Goal: Task Accomplishment & Management: Complete application form

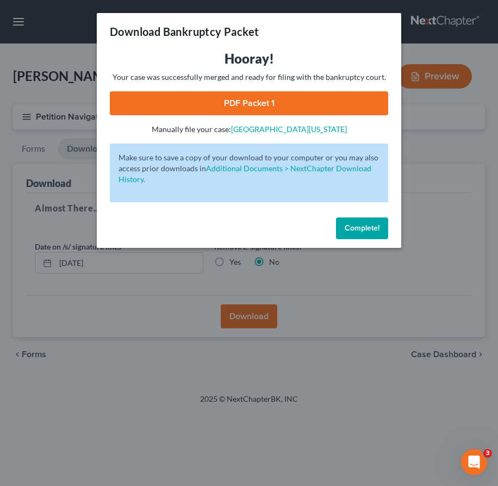
click at [349, 226] on span "Complete!" at bounding box center [362, 227] width 35 height 9
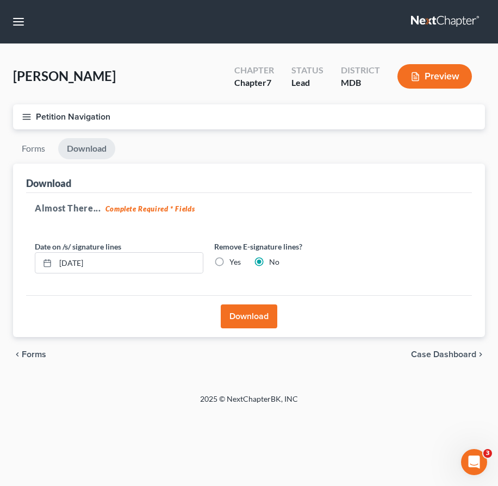
click at [25, 112] on icon "button" at bounding box center [27, 117] width 10 height 10
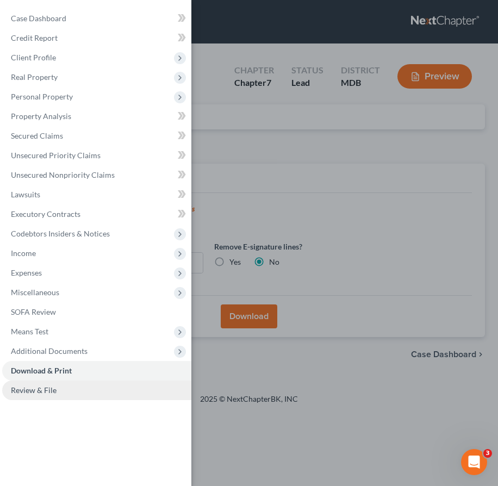
click at [54, 390] on span "Review & File" at bounding box center [34, 390] width 46 height 9
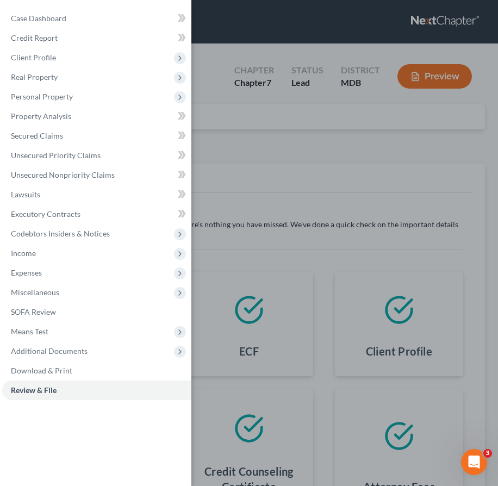
click at [252, 148] on div "Case Dashboard Payments Invoices Payments Payments Credit Report Client Profile" at bounding box center [249, 243] width 498 height 486
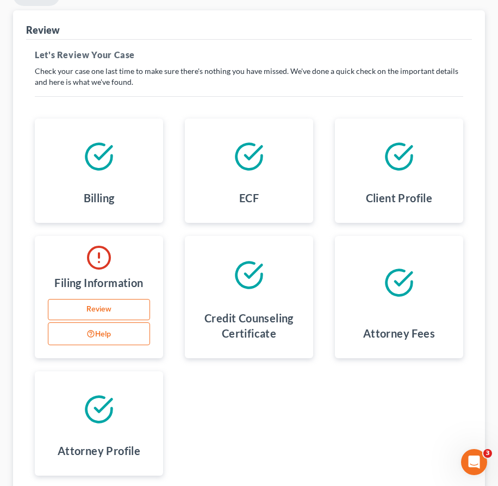
scroll to position [245, 0]
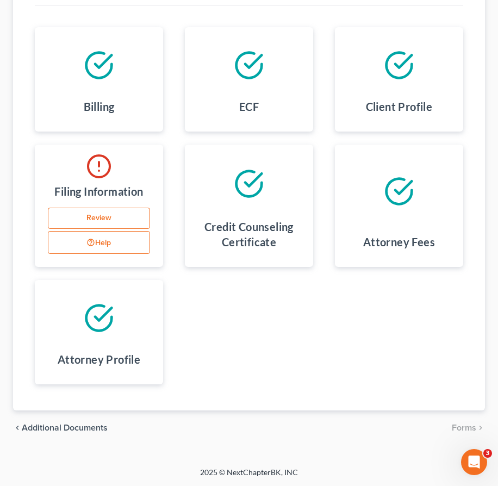
click at [100, 215] on link "Review" at bounding box center [99, 219] width 102 height 22
select select "0"
select select "38"
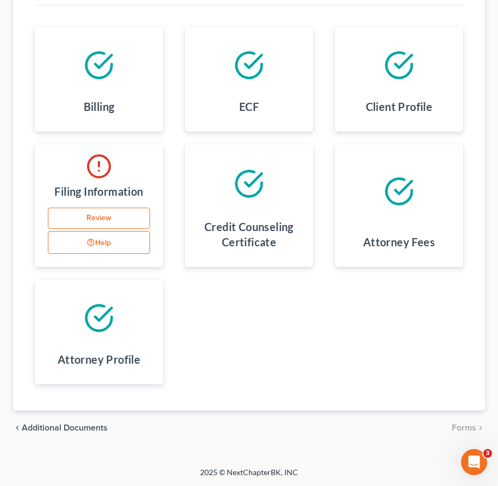
select select "0"
select select "21"
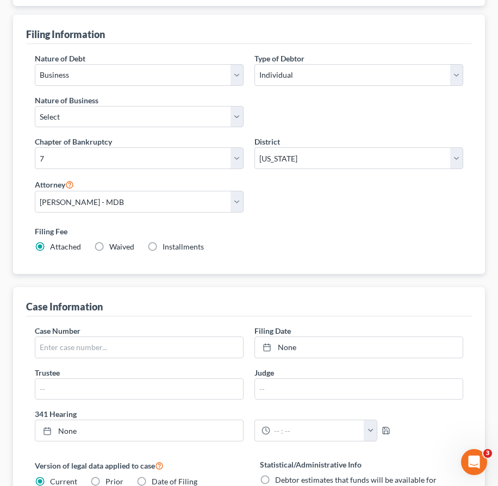
scroll to position [19, 0]
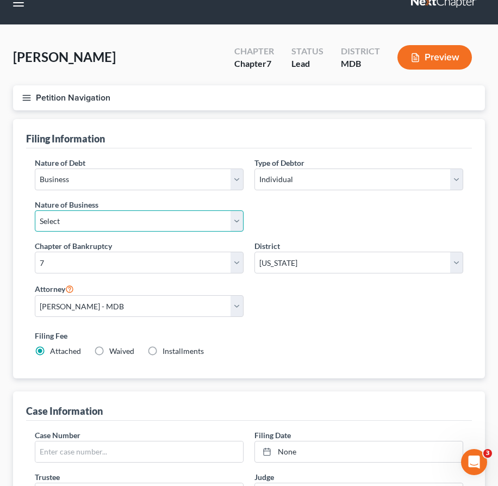
click at [116, 225] on select "Select Clearing Bank Commodity Broker Health Care Business Other Railroad Singl…" at bounding box center [139, 221] width 209 height 22
select select "3"
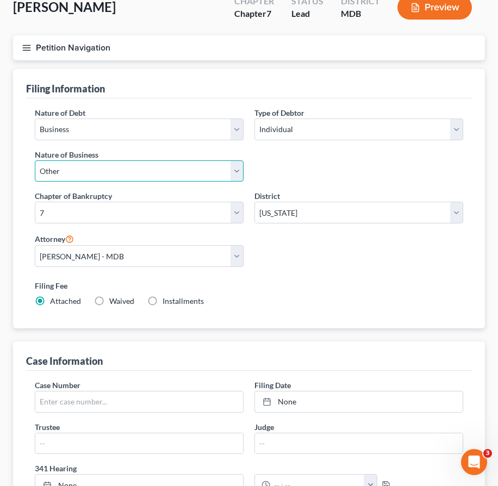
scroll to position [0, 0]
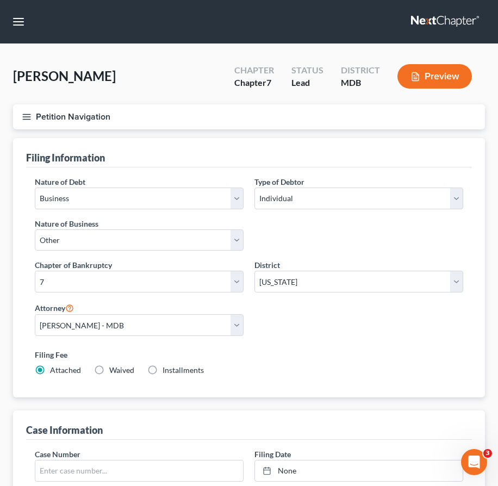
click at [22, 123] on button "Petition Navigation" at bounding box center [249, 116] width 472 height 25
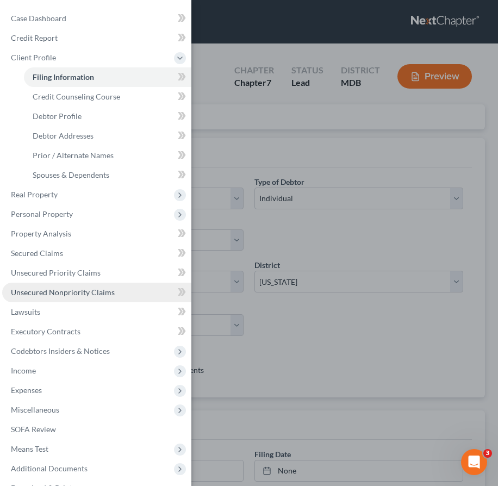
scroll to position [40, 0]
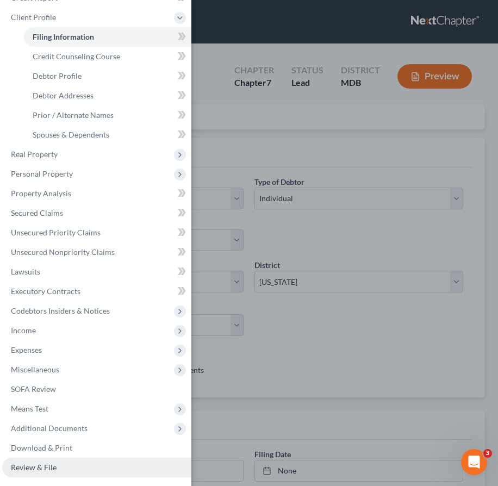
click at [45, 467] on span "Review & File" at bounding box center [34, 467] width 46 height 9
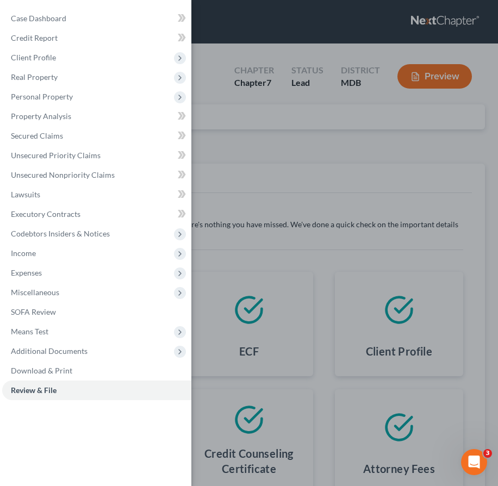
click at [254, 154] on div "Case Dashboard Payments Invoices Payments Payments Credit Report Client Profile" at bounding box center [249, 243] width 498 height 486
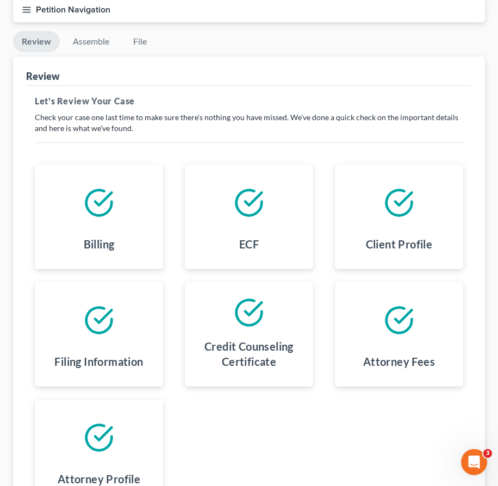
scroll to position [226, 0]
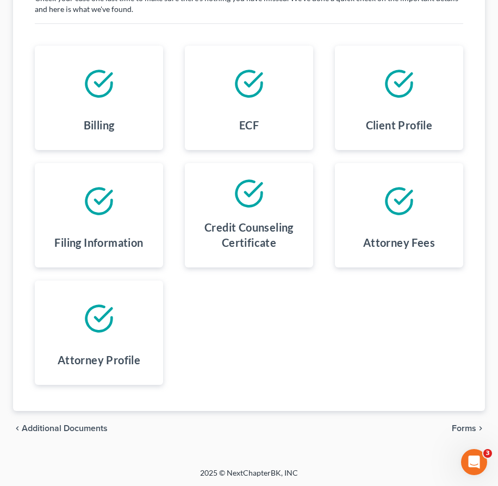
click at [463, 428] on span "Forms" at bounding box center [464, 428] width 24 height 9
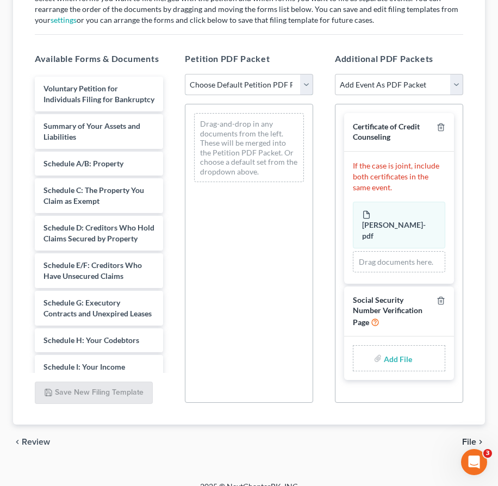
click at [306, 89] on select "Choose Default Petition PDF Packet Emergency Filing (Voluntary Petition and Cre…" at bounding box center [249, 85] width 128 height 22
select select "1"
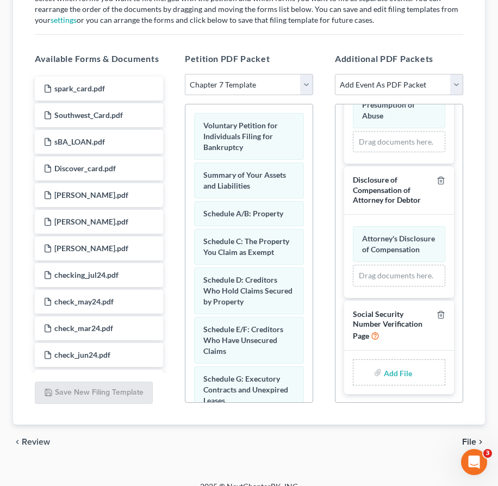
scroll to position [240, 0]
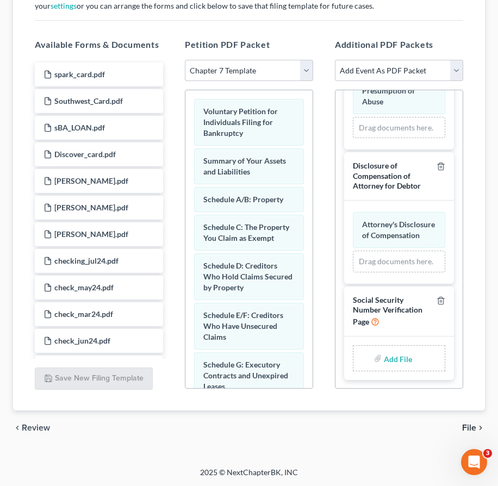
type input "C:\fakepath\SSV.pdf"
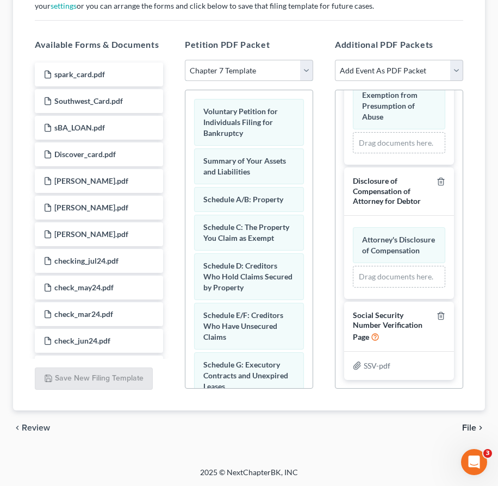
scroll to position [488, 0]
click at [471, 429] on span "File" at bounding box center [469, 428] width 14 height 9
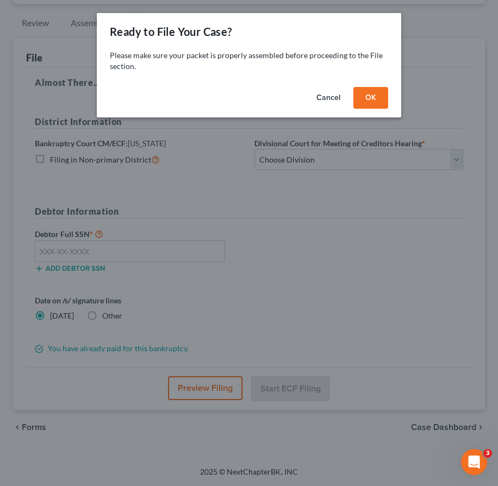
scroll to position [125, 0]
click at [364, 94] on button "OK" at bounding box center [370, 98] width 35 height 22
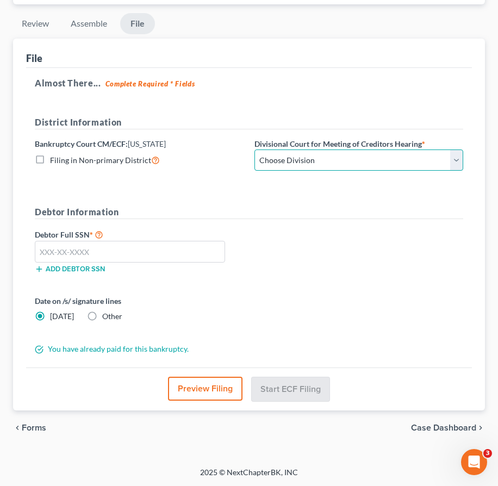
click at [323, 160] on select "Choose Division Baltimore Greenbelt" at bounding box center [358, 161] width 209 height 22
select select "1"
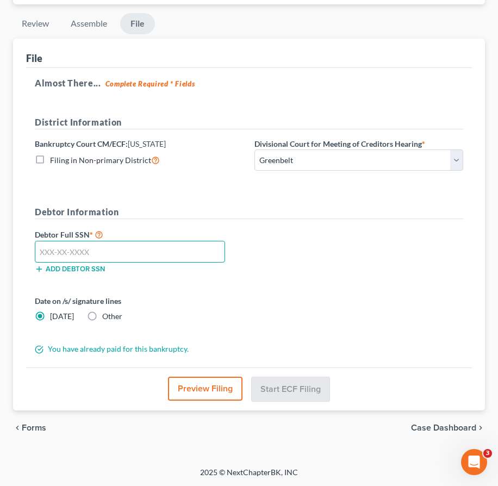
click at [54, 250] on input "text" at bounding box center [130, 252] width 190 height 22
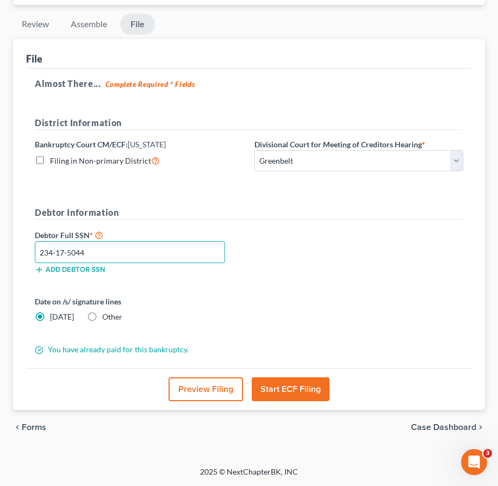
scroll to position [124, 0]
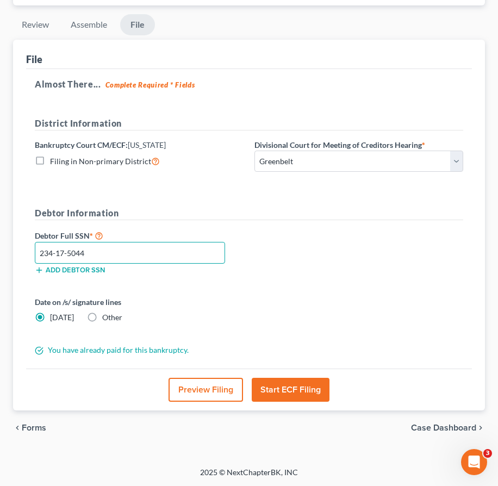
type input "234-17-5044"
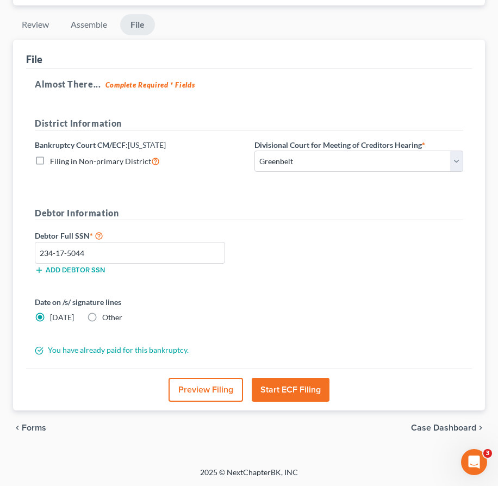
click at [293, 388] on button "Start ECF Filing" at bounding box center [291, 390] width 78 height 24
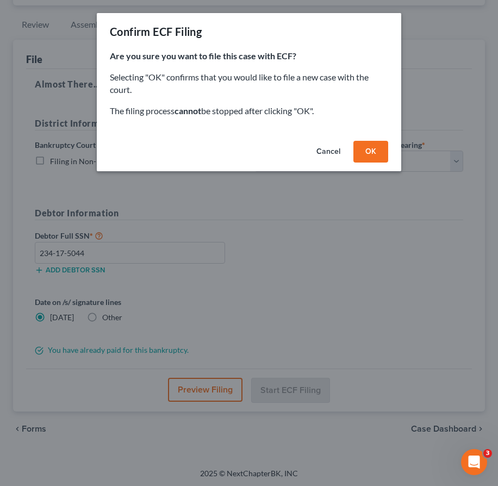
click at [376, 153] on button "OK" at bounding box center [370, 152] width 35 height 22
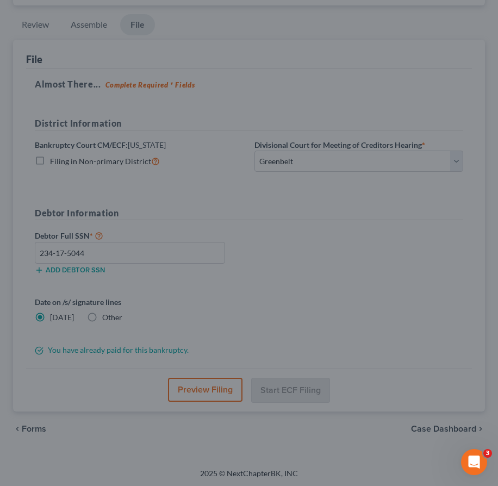
scroll to position [0, 0]
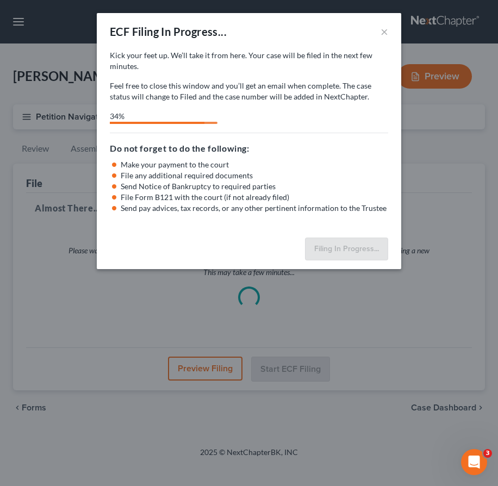
select select "1"
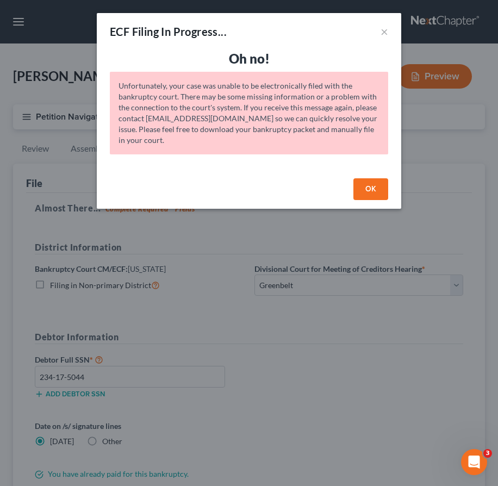
click at [358, 184] on button "OK" at bounding box center [370, 189] width 35 height 22
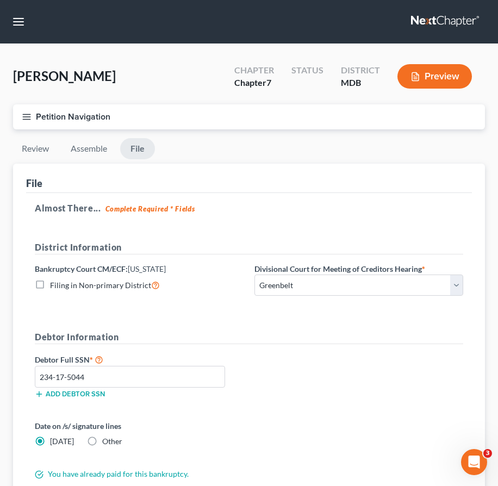
click at [26, 122] on button "Petition Navigation" at bounding box center [249, 116] width 472 height 25
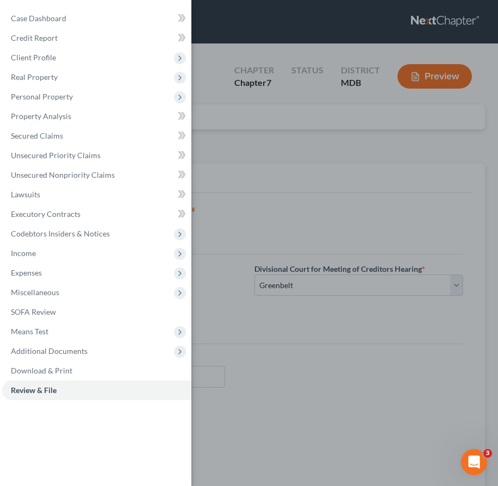
click at [258, 157] on div "Case Dashboard Payments Invoices Payments Payments Credit Report Client Profile" at bounding box center [249, 243] width 498 height 486
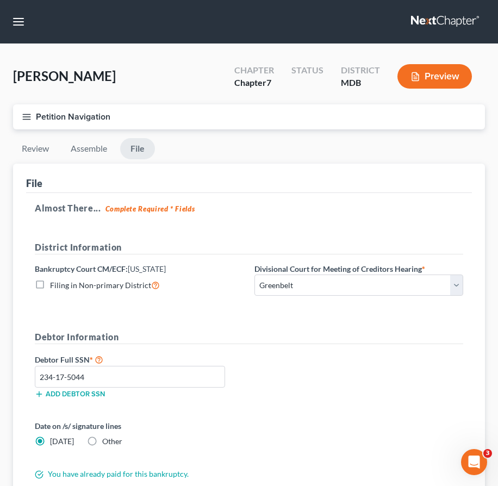
scroll to position [124, 0]
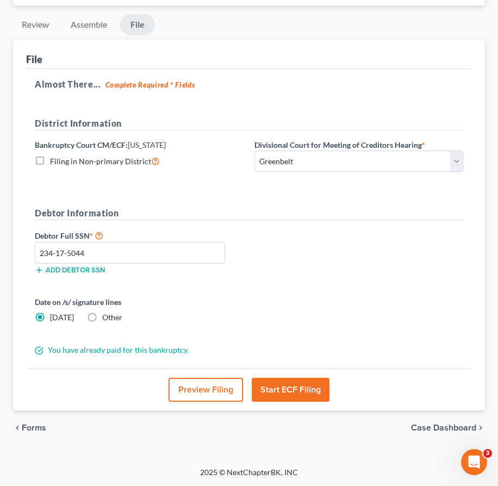
click at [302, 389] on button "Start ECF Filing" at bounding box center [291, 390] width 78 height 24
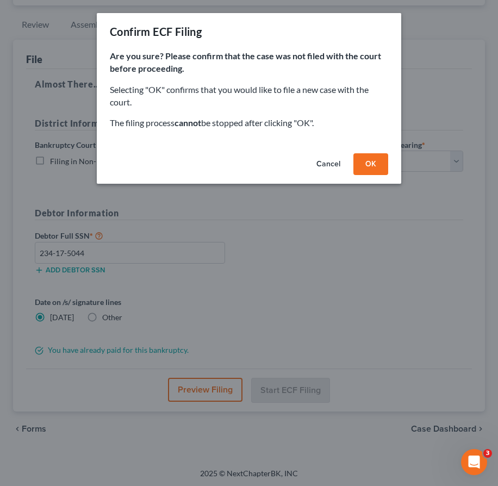
click at [368, 165] on button "OK" at bounding box center [370, 164] width 35 height 22
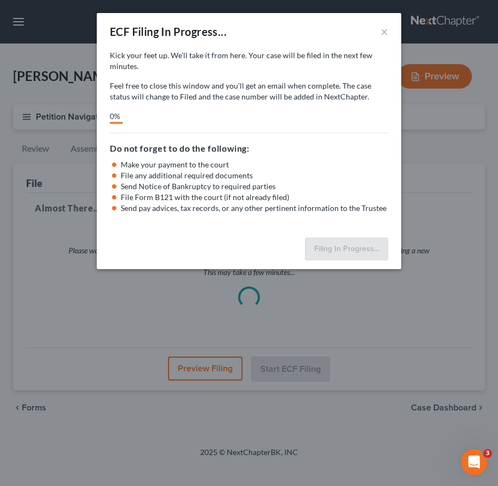
scroll to position [0, 0]
select select "1"
